Goal: Find specific page/section: Find specific page/section

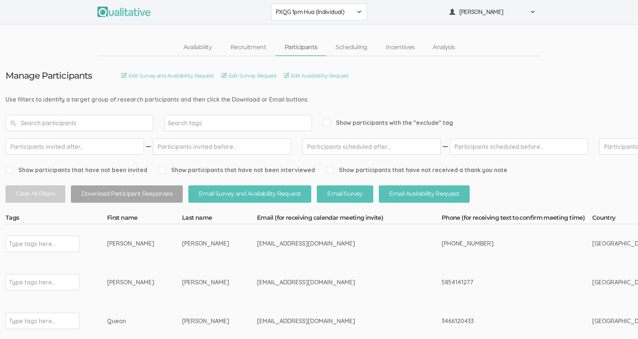
click at [294, 16] on button "PXQG 1pm Hua (Individual)" at bounding box center [319, 12] width 96 height 17
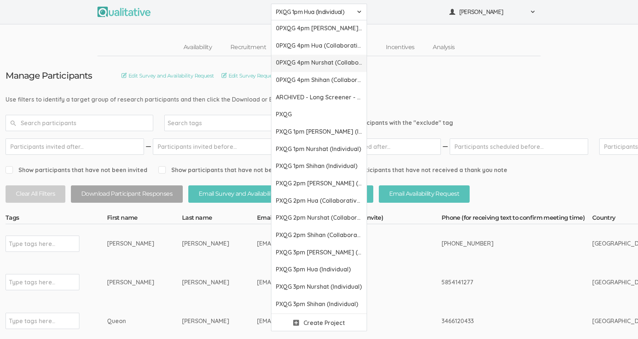
click at [303, 66] on span "0PXQG 4pm Nurshat (Collaborative)" at bounding box center [319, 62] width 86 height 8
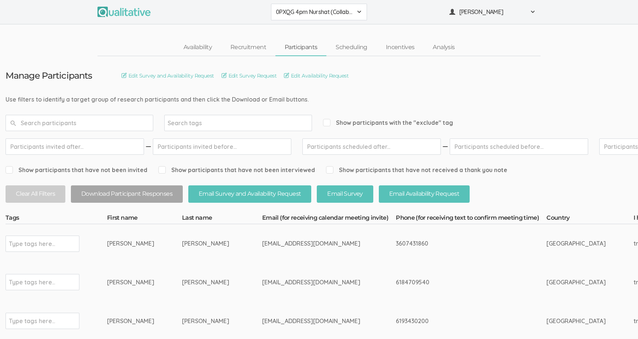
click at [303, 12] on span "0PXQG 4pm Nurshat (Collaborative)" at bounding box center [314, 12] width 77 height 8
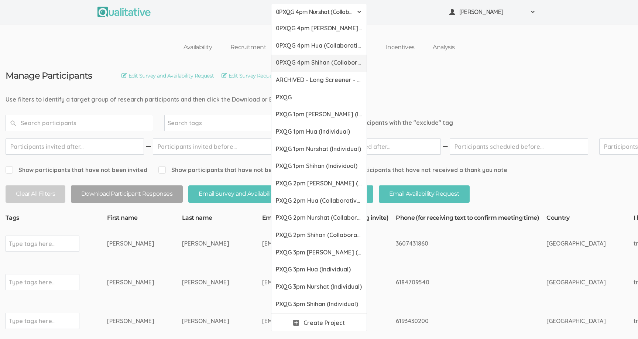
click at [304, 63] on span "0PXQG 4pm Shihan (Collaborative)" at bounding box center [319, 62] width 86 height 8
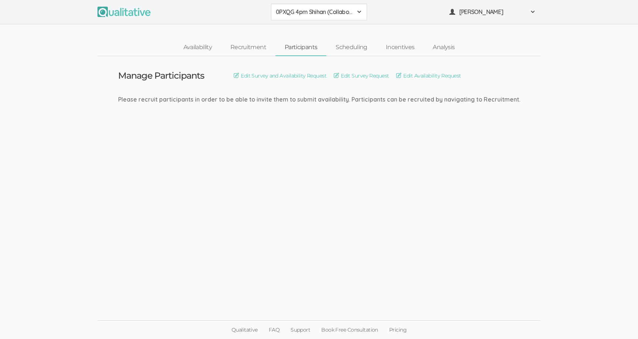
click at [310, 14] on span "0PXQG 4pm Shihan (Collaborative)" at bounding box center [314, 12] width 77 height 8
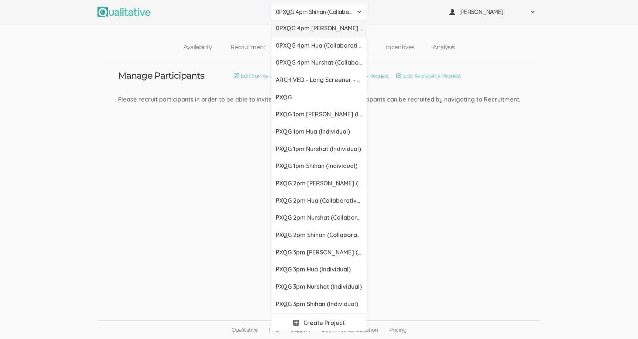
click at [310, 36] on link "0PXQG 4pm Bibek (Collaborative)" at bounding box center [318, 28] width 95 height 17
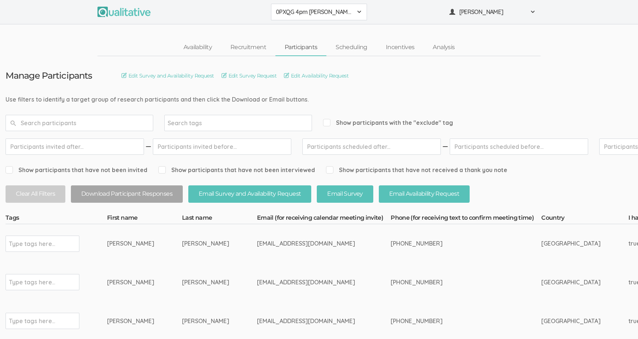
click at [312, 15] on span "0PXQG 4pm Bibek (Collaborative)" at bounding box center [314, 12] width 77 height 8
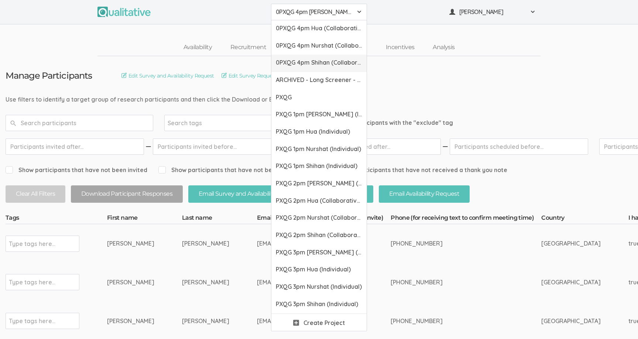
click at [308, 55] on link "0PXQG 4pm Shihan (Collaborative)" at bounding box center [318, 63] width 95 height 17
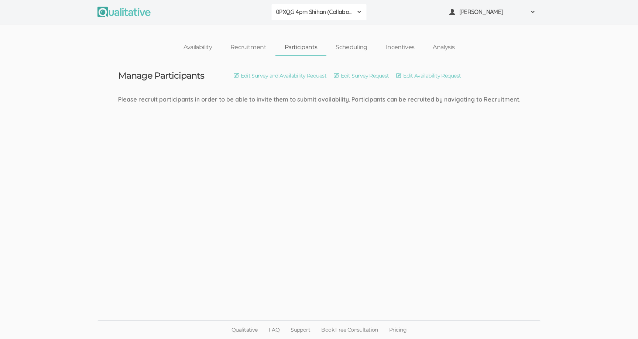
click at [308, 13] on span "0PXQG 4pm Shihan (Collaborative)" at bounding box center [314, 12] width 77 height 8
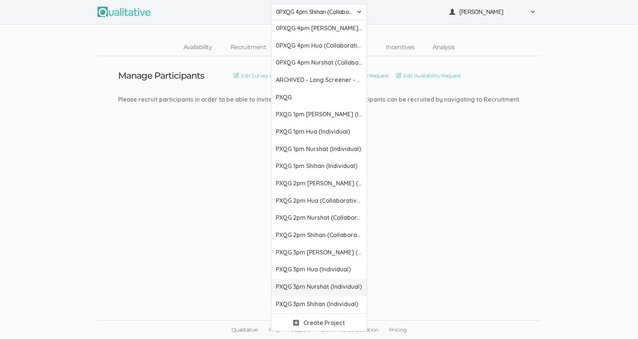
click at [311, 283] on span "PXQG 3pm Nurshat (Individual)" at bounding box center [319, 286] width 86 height 8
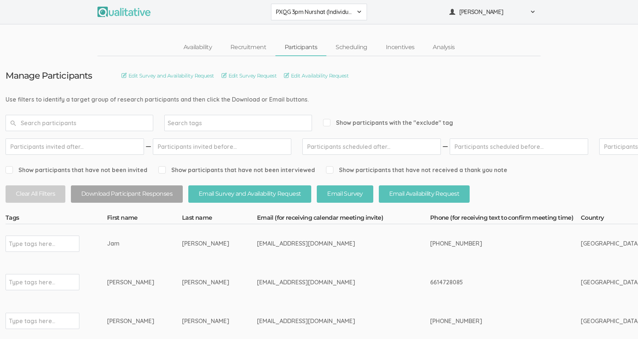
click at [324, 14] on span "PXQG 3pm Nurshat (Individual)" at bounding box center [314, 12] width 77 height 8
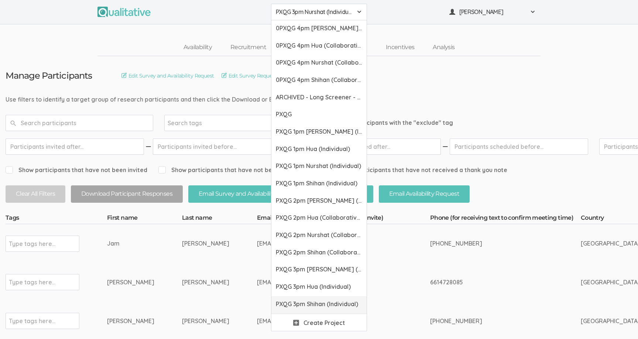
click at [316, 300] on span "PXQG 3pm Shihan (Individual)" at bounding box center [319, 304] width 86 height 8
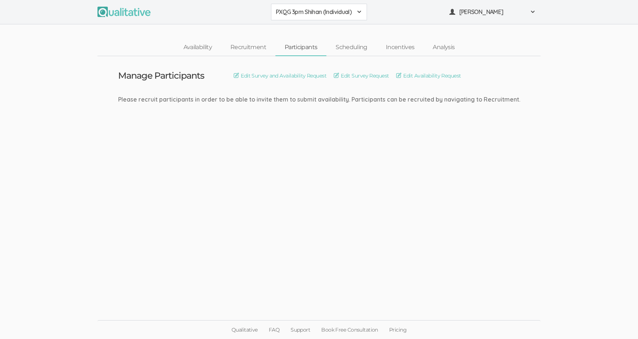
click at [325, 8] on span "PXQG 3pm Shihan (Individual)" at bounding box center [314, 12] width 77 height 8
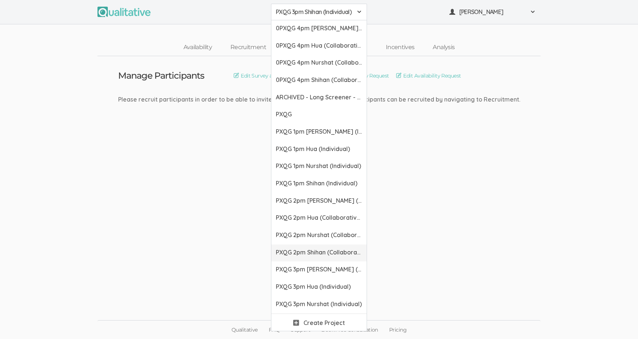
click at [314, 248] on link "PXQG 2pm Shihan (Collaborative)" at bounding box center [318, 252] width 95 height 17
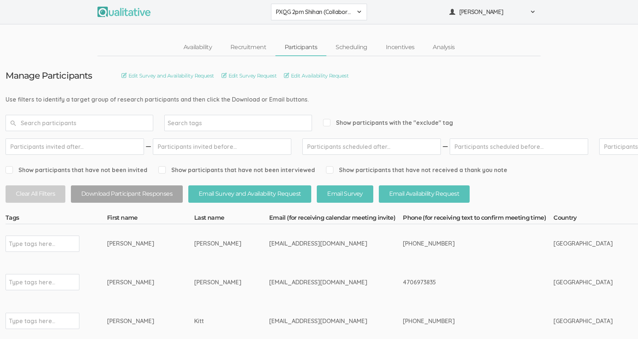
click at [321, 11] on span "PXQG 2pm Shihan (Collaborative)" at bounding box center [314, 12] width 77 height 8
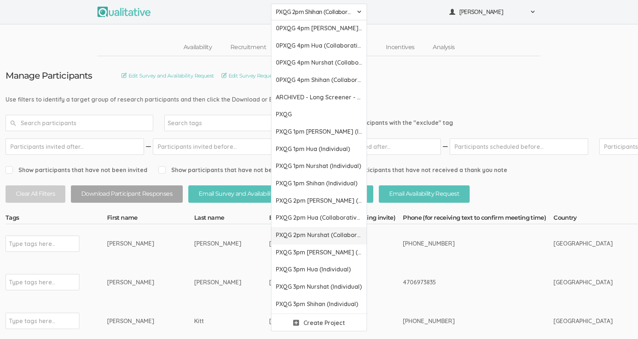
click at [306, 231] on span "PXQG 2pm Nurshat (Collaborative)" at bounding box center [319, 235] width 86 height 8
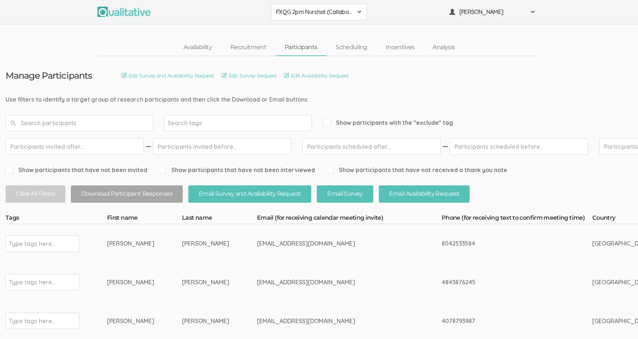
click at [308, 15] on span "PXQG 2pm Nurshat (Collaborative)" at bounding box center [314, 12] width 77 height 8
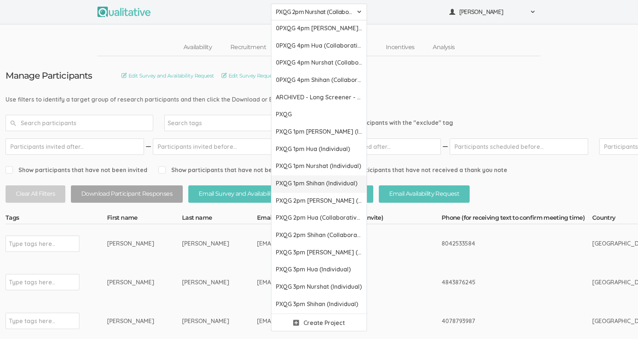
click at [307, 179] on link "PXQG 1pm Shihan (Individual)" at bounding box center [318, 183] width 95 height 17
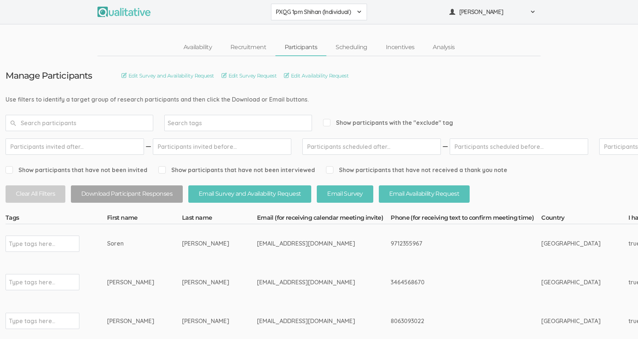
click at [321, 15] on span "PXQG 1pm Shihan (Individual)" at bounding box center [314, 12] width 77 height 8
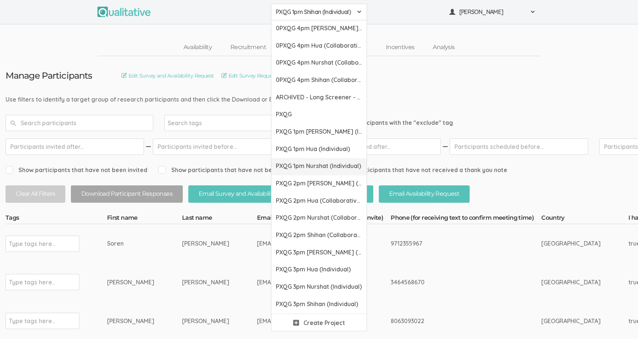
click at [314, 172] on link "PXQG 1pm Nurshat (Individual)" at bounding box center [318, 166] width 95 height 17
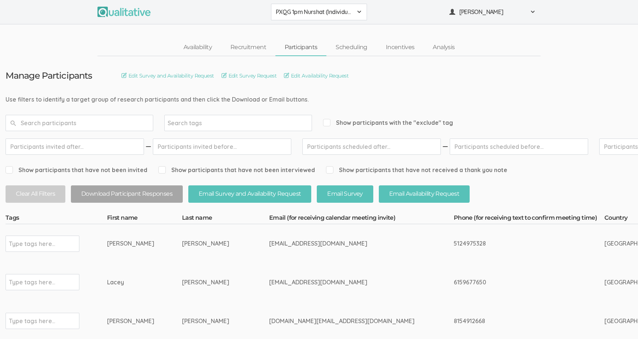
click at [322, 13] on span "PXQG 1pm Nurshat (Individual)" at bounding box center [314, 12] width 77 height 8
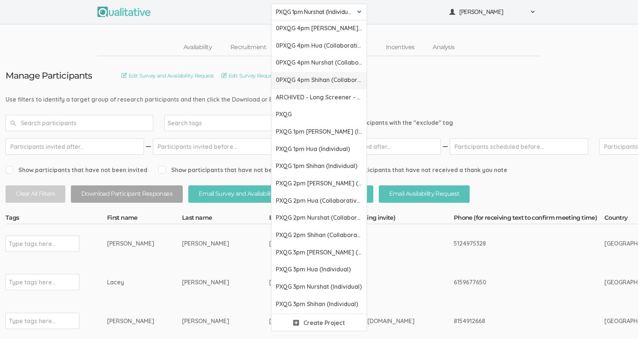
click at [317, 73] on link "0PXQG 4pm Shihan (Collaborative)" at bounding box center [318, 80] width 95 height 17
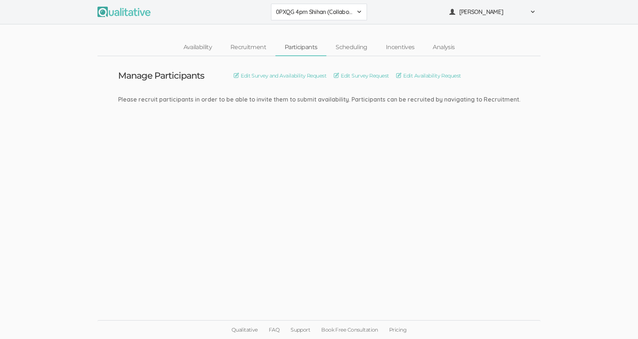
click at [314, 10] on span "0PXQG 4pm Shihan (Collaborative)" at bounding box center [314, 12] width 77 height 8
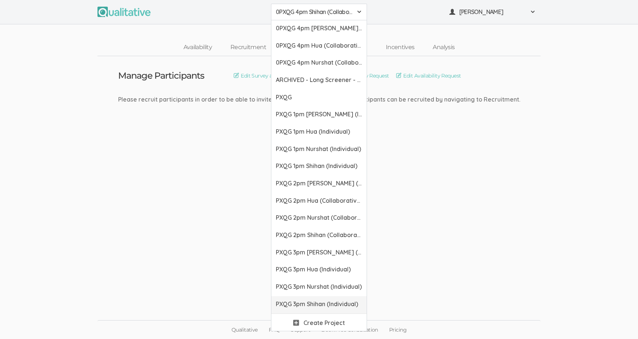
click at [310, 304] on span "PXQG 3pm Shihan (Individual)" at bounding box center [319, 304] width 86 height 8
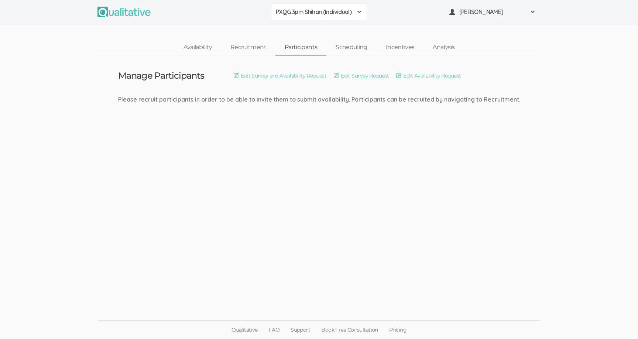
click at [307, 14] on span "PXQG 3pm Shihan (Individual)" at bounding box center [314, 12] width 77 height 8
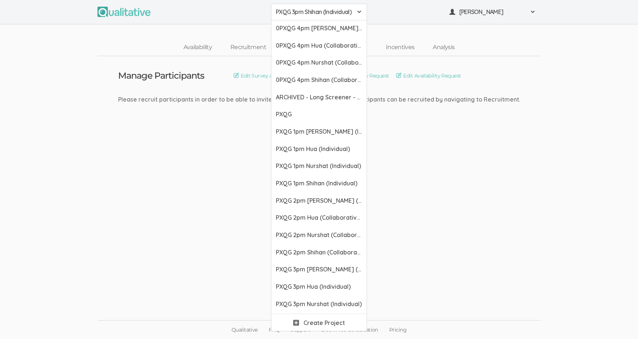
click at [388, 104] on td "Manage Participants Edit Survey and Availability Request Edit Survey Request Ed…" at bounding box center [319, 98] width 413 height 85
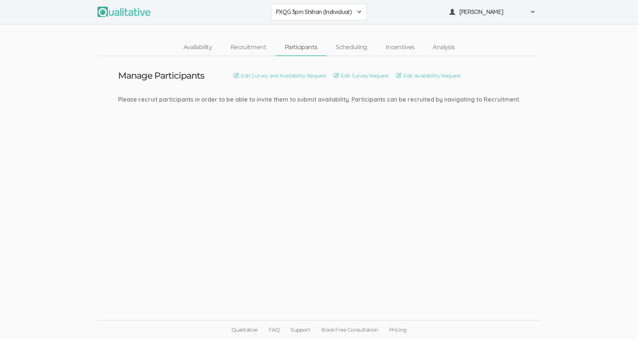
click at [313, 11] on span "PXQG 3pm Shihan (Individual)" at bounding box center [314, 12] width 77 height 8
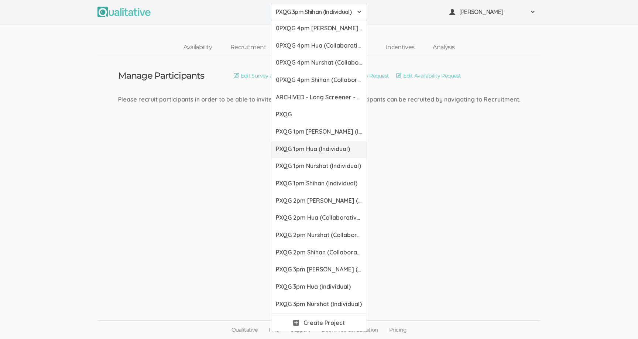
click at [317, 146] on span "PXQG 1pm Hua (Individual)" at bounding box center [319, 149] width 86 height 8
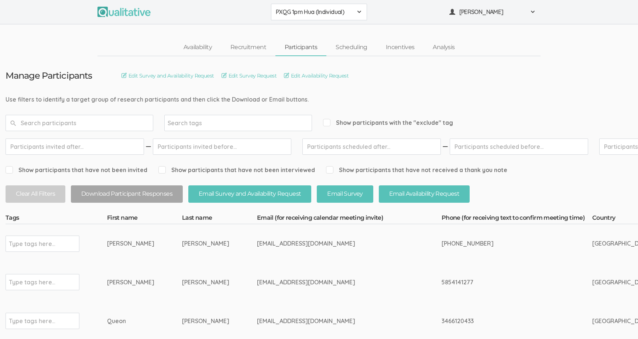
click at [316, 16] on button "PXQG 1pm Hua (Individual)" at bounding box center [319, 12] width 96 height 17
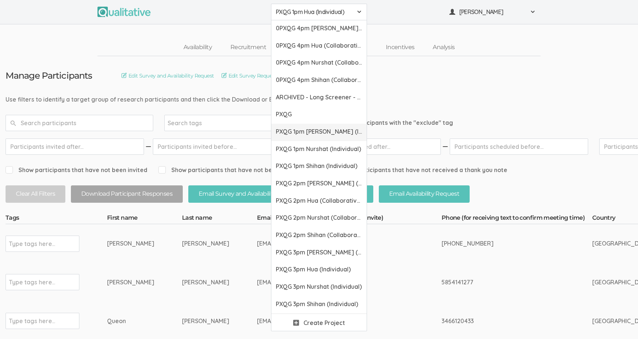
click at [311, 137] on link "PXQG 1pm [PERSON_NAME] (Individual)" at bounding box center [318, 132] width 95 height 17
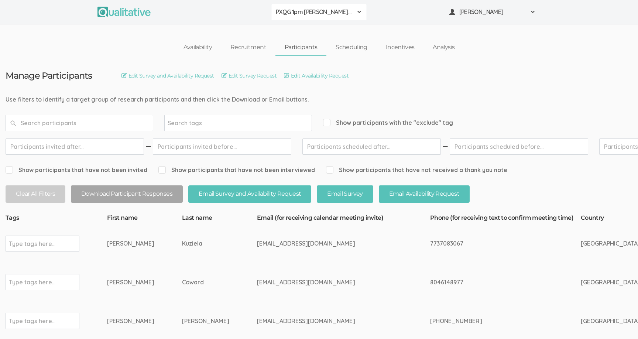
click at [276, 10] on span "PXQG 1pm [PERSON_NAME] (Individual)" at bounding box center [314, 12] width 77 height 8
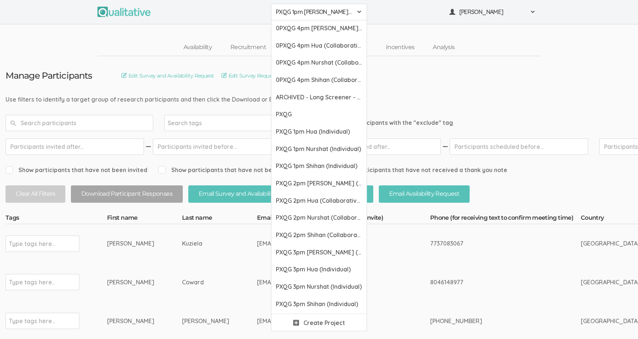
click at [276, 10] on span "PXQG 1pm [PERSON_NAME] (Individual)" at bounding box center [314, 12] width 77 height 8
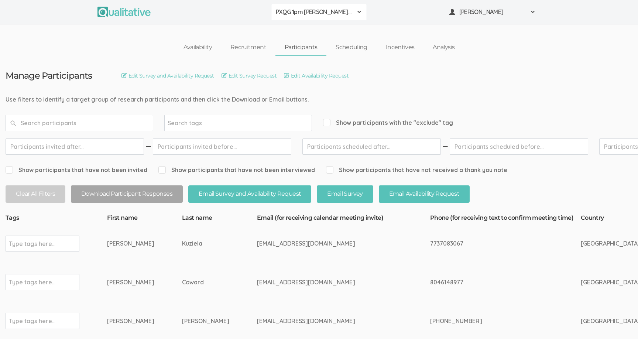
click at [317, 10] on span "PXQG 1pm [PERSON_NAME] (Individual)" at bounding box center [314, 12] width 77 height 8
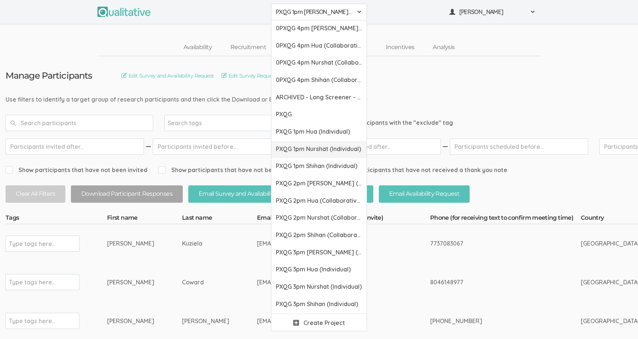
click at [309, 150] on span "PXQG 1pm Nurshat (Individual)" at bounding box center [319, 149] width 86 height 8
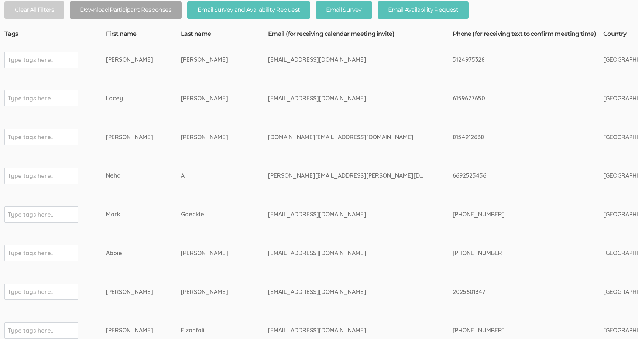
scroll to position [0, 1]
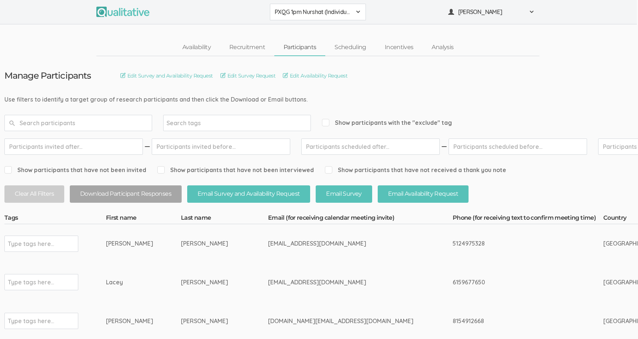
click at [300, 8] on span "PXQG 1pm Nurshat (Individual)" at bounding box center [313, 12] width 77 height 8
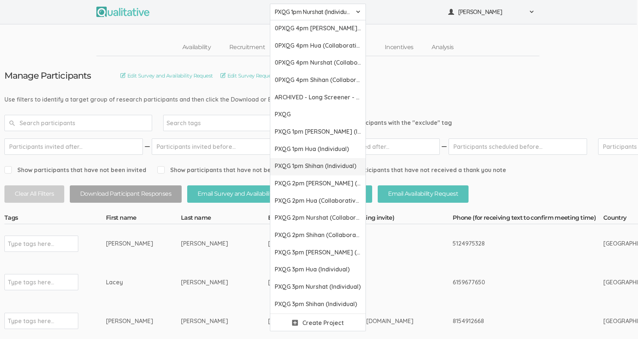
click at [294, 168] on span "PXQG 1pm Shihan (Individual)" at bounding box center [318, 166] width 86 height 8
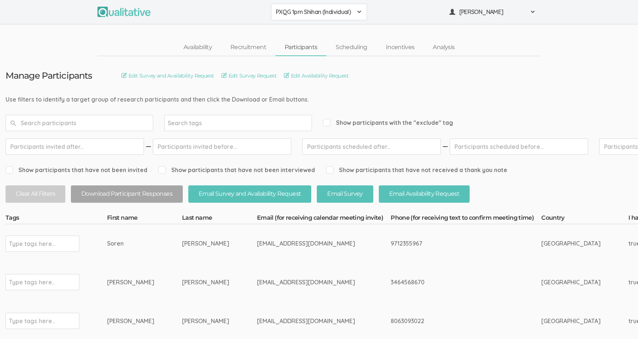
click at [287, 8] on span "PXQG 1pm Shihan (Individual)" at bounding box center [314, 12] width 77 height 8
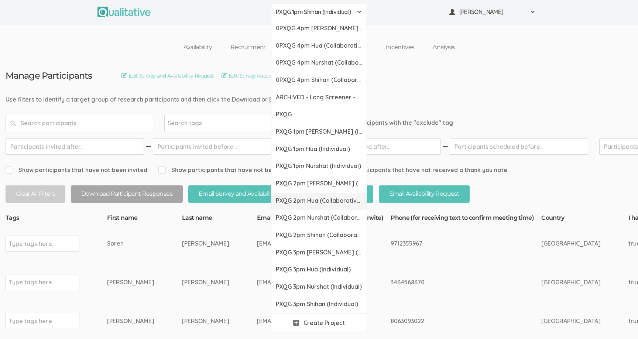
click at [318, 199] on span "PXQG 2pm Hua (Collaborative)" at bounding box center [319, 200] width 86 height 8
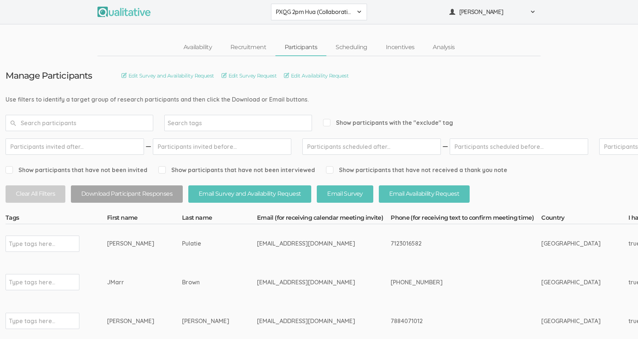
click at [287, 13] on span "PXQG 2pm Hua (Collaborative)" at bounding box center [314, 12] width 77 height 8
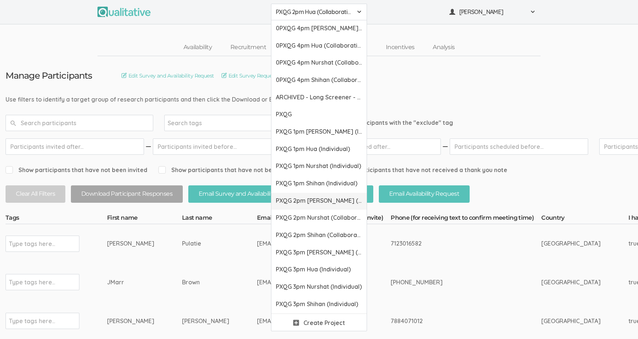
click at [313, 200] on span "PXQG 2pm [PERSON_NAME] (Collaborative)" at bounding box center [319, 200] width 86 height 8
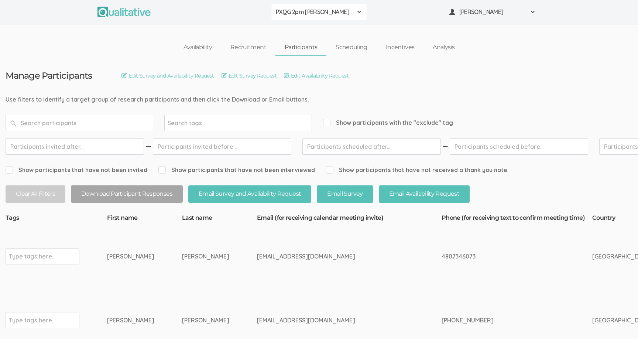
click at [308, 14] on span "PXQG 2pm [PERSON_NAME] (Collaborative)" at bounding box center [314, 12] width 77 height 8
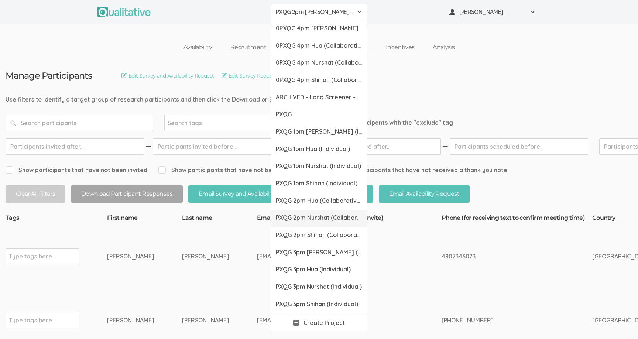
click at [313, 218] on span "PXQG 2pm Nurshat (Collaborative)" at bounding box center [319, 217] width 86 height 8
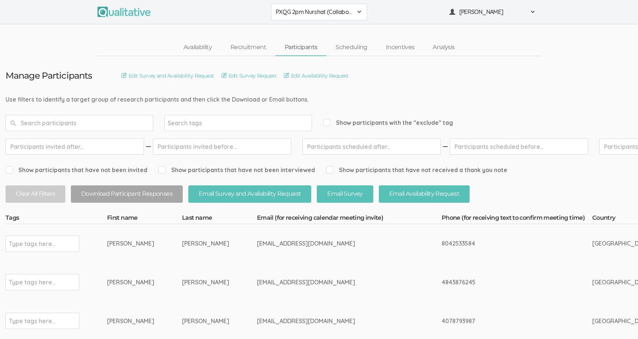
click at [290, 14] on span "PXQG 2pm Nurshat (Collaborative)" at bounding box center [314, 12] width 77 height 8
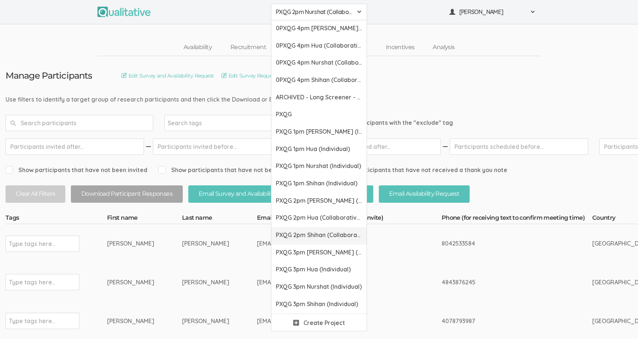
click at [309, 240] on link "PXQG 2pm Shihan (Collaborative)" at bounding box center [318, 235] width 95 height 17
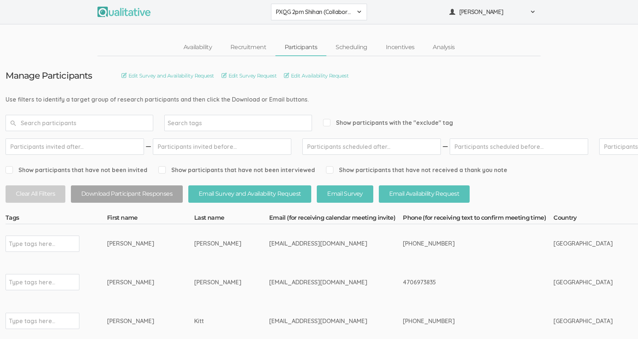
click at [294, 9] on span "PXQG 2pm Shihan (Collaborative)" at bounding box center [314, 12] width 77 height 8
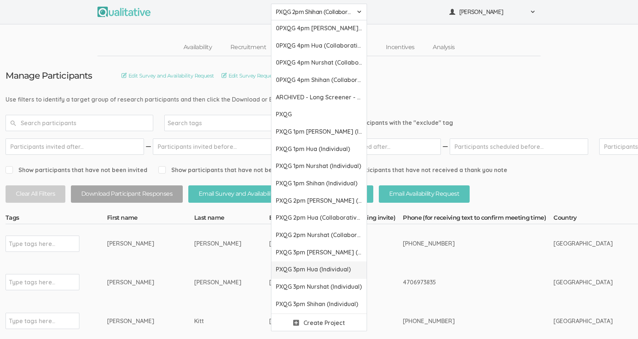
click at [314, 266] on span "PXQG 3pm Hua (Individual)" at bounding box center [319, 269] width 86 height 8
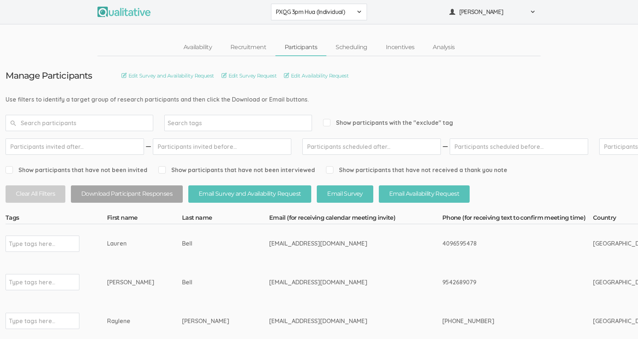
click at [276, 13] on span "PXQG 3pm Hua (Individual)" at bounding box center [314, 12] width 77 height 8
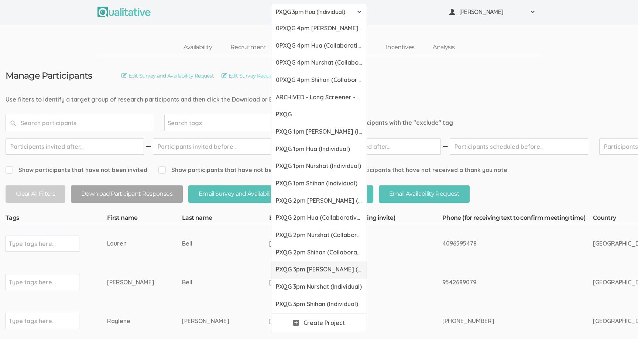
click at [304, 266] on span "PXQG 3pm [PERSON_NAME] (Individual)" at bounding box center [319, 269] width 86 height 8
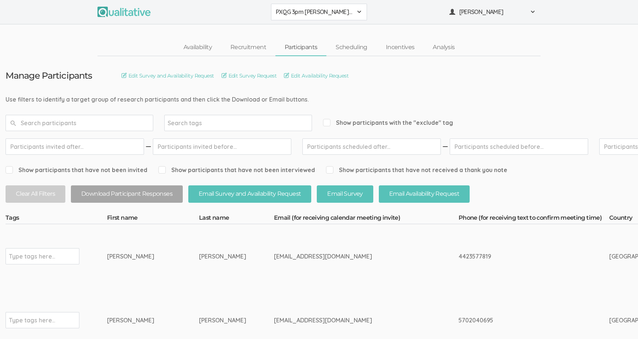
click at [290, 14] on span "PXQG 3pm [PERSON_NAME] (Individual)" at bounding box center [314, 12] width 77 height 8
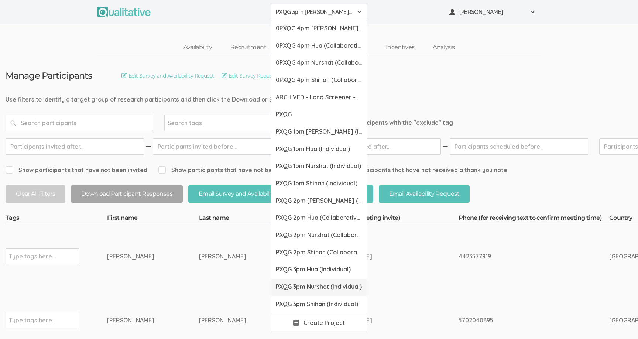
click at [303, 283] on span "PXQG 3pm Nurshat (Individual)" at bounding box center [319, 286] width 86 height 8
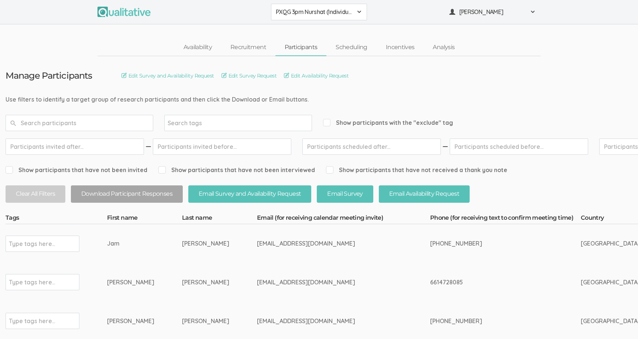
click at [282, 17] on button "PXQG 3pm Nurshat (Individual)" at bounding box center [319, 12] width 96 height 17
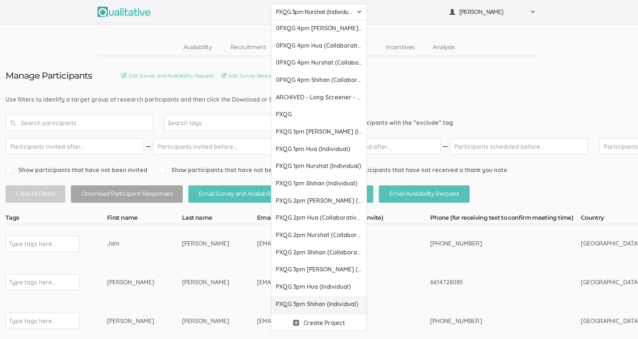
click at [305, 299] on link "PXQG 3pm Shihan (Individual)" at bounding box center [318, 304] width 95 height 17
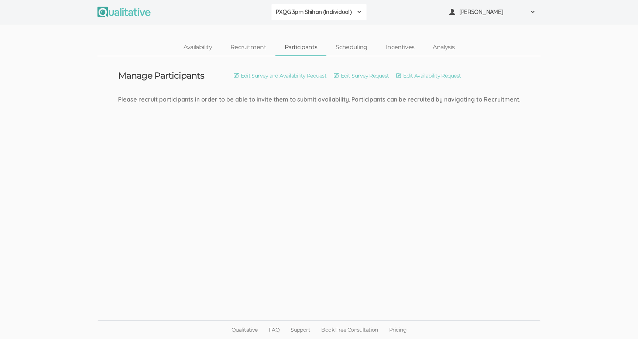
click at [311, 18] on button "PXQG 3pm Shihan (Individual)" at bounding box center [319, 12] width 96 height 17
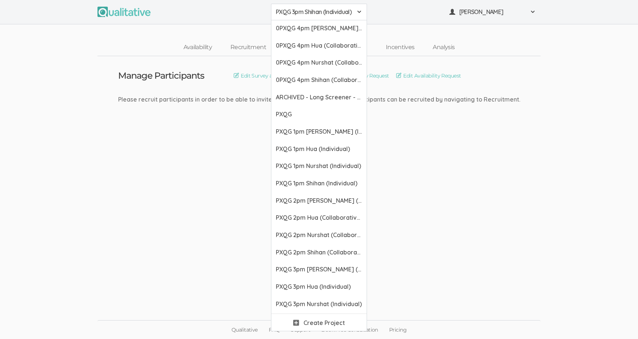
click at [263, 101] on div "Please recruit participants in order to be able to invite them to submit availa…" at bounding box center [319, 99] width 402 height 8
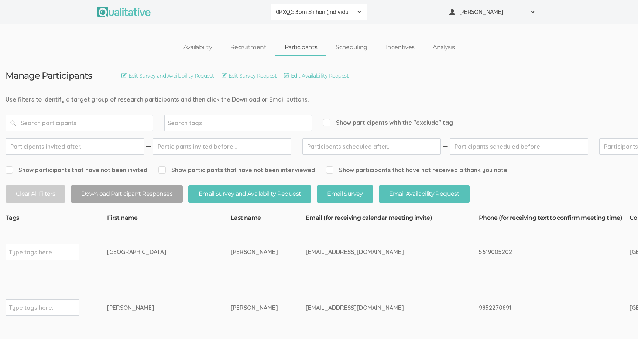
click at [329, 15] on span "0PXQG 3pm Shihan (Individual)" at bounding box center [314, 12] width 77 height 8
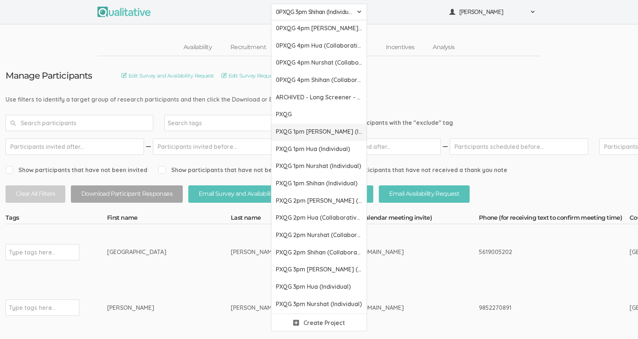
click at [308, 133] on span "PXQG 1pm [PERSON_NAME] (Individual)" at bounding box center [319, 131] width 86 height 8
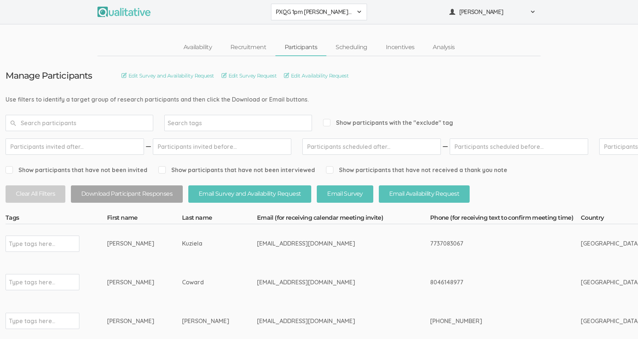
click at [287, 17] on button "PXQG 1pm [PERSON_NAME] (Individual)" at bounding box center [319, 12] width 96 height 17
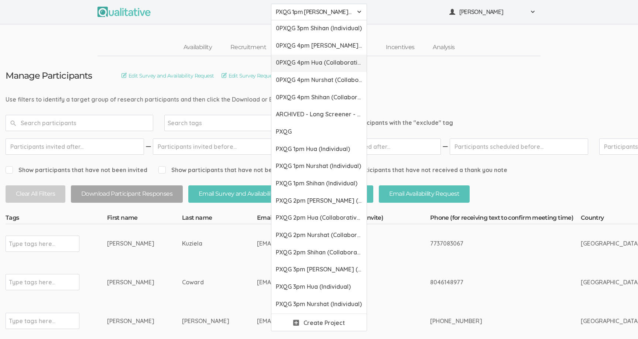
click at [306, 59] on span "0PXQG 4pm Hua (Collaborative)" at bounding box center [319, 62] width 86 height 8
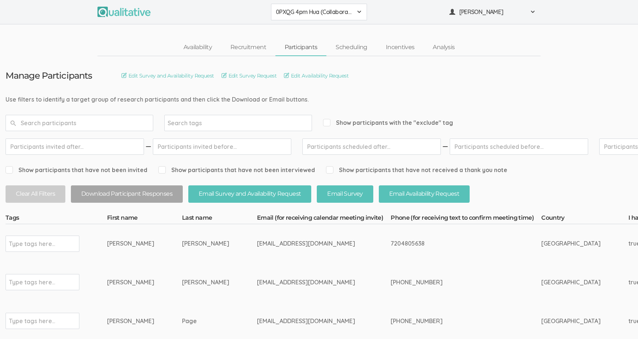
click at [289, 18] on button "0PXQG 4pm Hua (Collaborative)" at bounding box center [319, 12] width 96 height 17
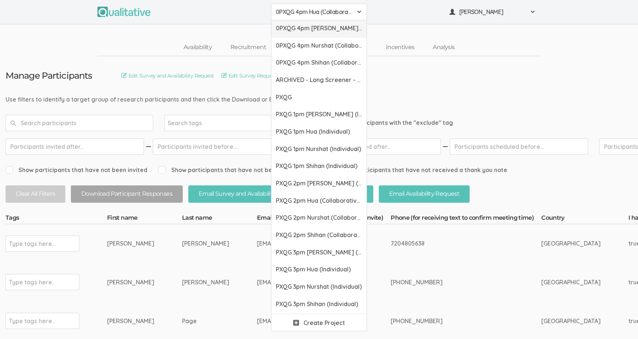
click at [291, 29] on span "0PXQG 4pm Bibek (Collaborative)" at bounding box center [319, 28] width 86 height 8
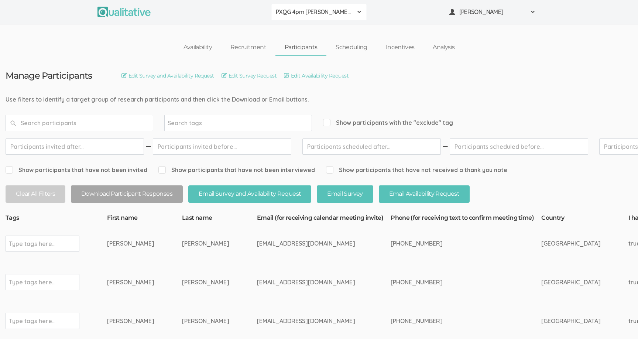
click at [290, 10] on span "PXQG 4pm [PERSON_NAME] (Collaborative)" at bounding box center [314, 12] width 77 height 8
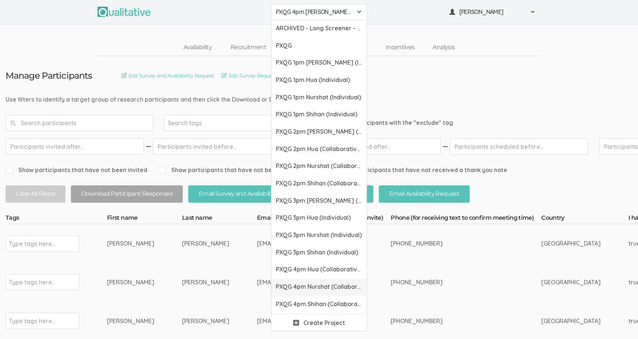
click at [294, 283] on span "PXQG 4pm Nurshat (Collaborative)" at bounding box center [319, 286] width 86 height 8
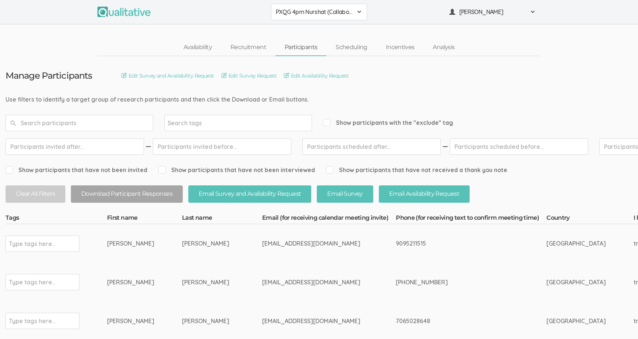
click at [286, 9] on span "PXQG 4pm Nurshat (Collaborative)" at bounding box center [314, 12] width 77 height 8
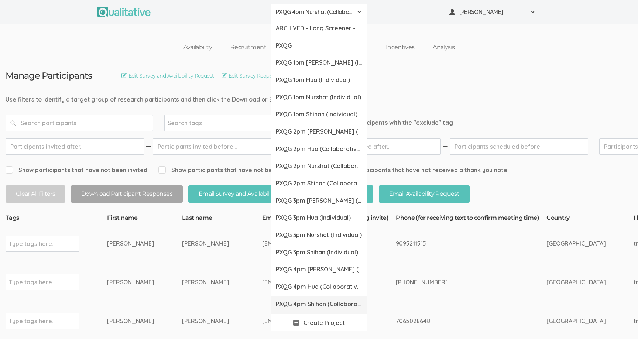
click at [311, 305] on span "PXQG 4pm Shihan (Collaborative)" at bounding box center [319, 304] width 86 height 8
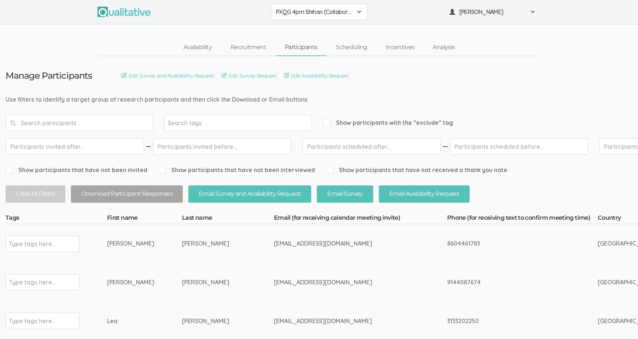
click at [296, 20] on button "PXQG 4pm Shihan (Collaborative)" at bounding box center [319, 12] width 96 height 17
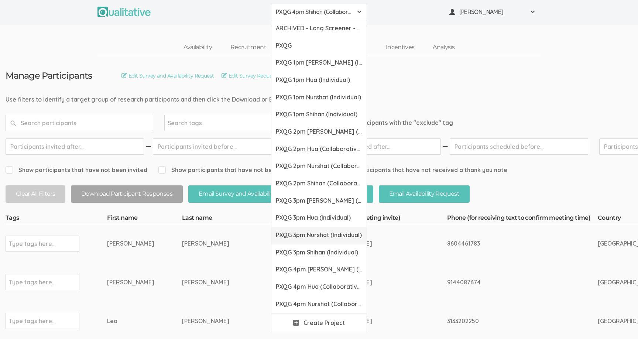
click at [316, 241] on link "PXQG 3pm Nurshat (Individual)" at bounding box center [318, 235] width 95 height 17
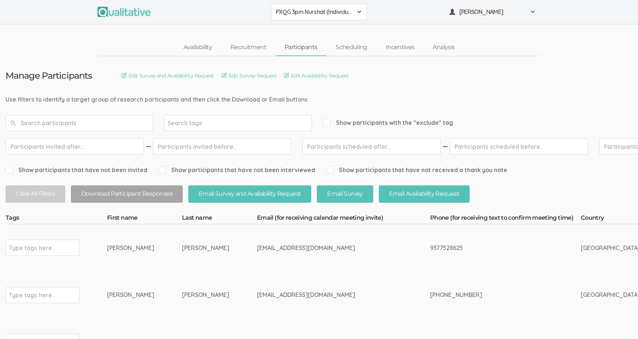
click at [287, 17] on button "PXQG 3pm Nurshat (Individual)" at bounding box center [319, 12] width 96 height 17
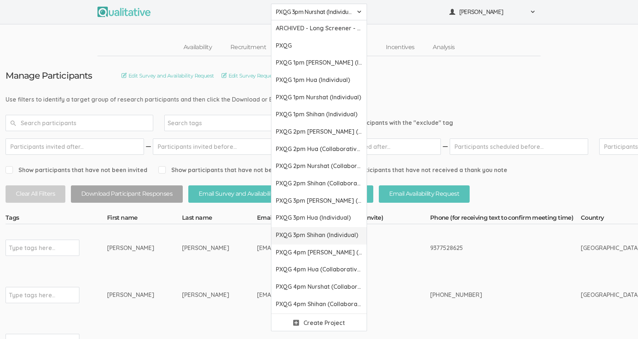
click at [302, 231] on span "PXQG 3pm Shihan (Individual)" at bounding box center [319, 235] width 86 height 8
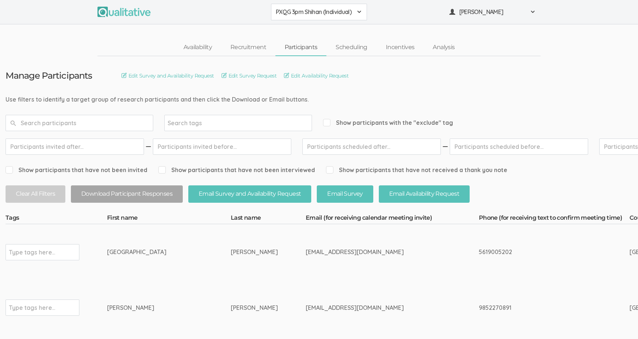
click at [280, 21] on div "PXQG 3pm Shihan (Individual) ARCHIVED - Long Screener - PXQG 1pm Hua (Individua…" at bounding box center [319, 12] width 638 height 24
click at [285, 16] on button "PXQG 3pm Shihan (Individual)" at bounding box center [319, 12] width 96 height 17
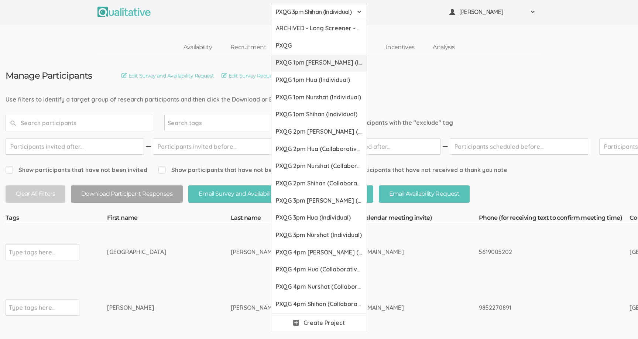
click at [306, 66] on span "PXQG 1pm [PERSON_NAME] (Individual)" at bounding box center [319, 62] width 86 height 8
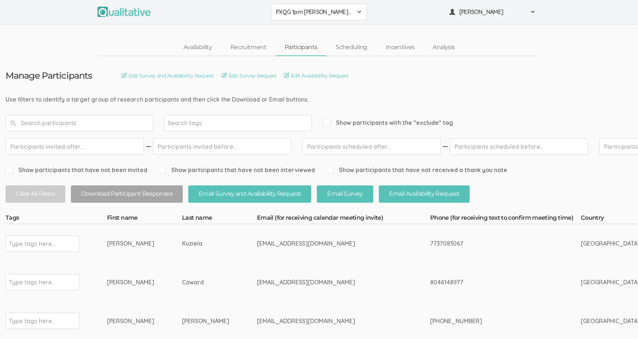
click at [309, 13] on span "PXQG 1pm [PERSON_NAME] (Individual)" at bounding box center [314, 12] width 77 height 8
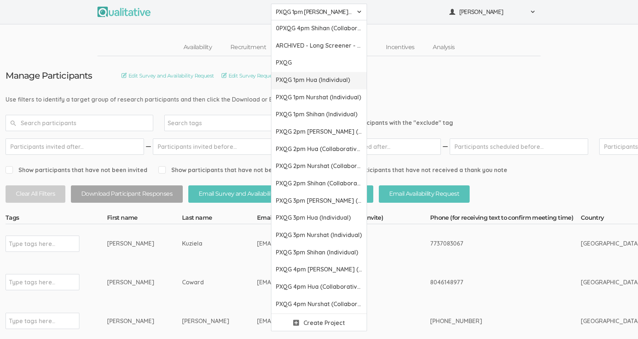
click at [310, 79] on span "PXQG 1pm Hua (Individual)" at bounding box center [319, 80] width 86 height 8
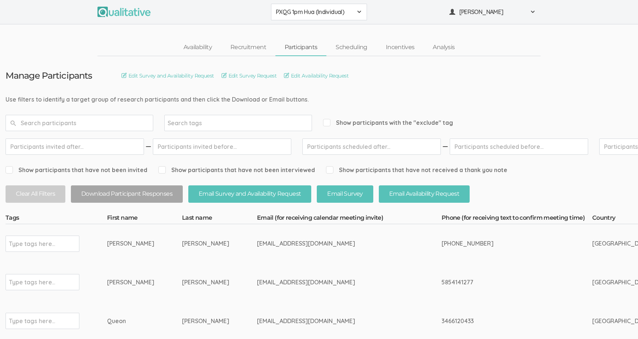
click at [347, 12] on span "PXQG 1pm Hua (Individual)" at bounding box center [314, 12] width 77 height 8
